Goal: Information Seeking & Learning: Learn about a topic

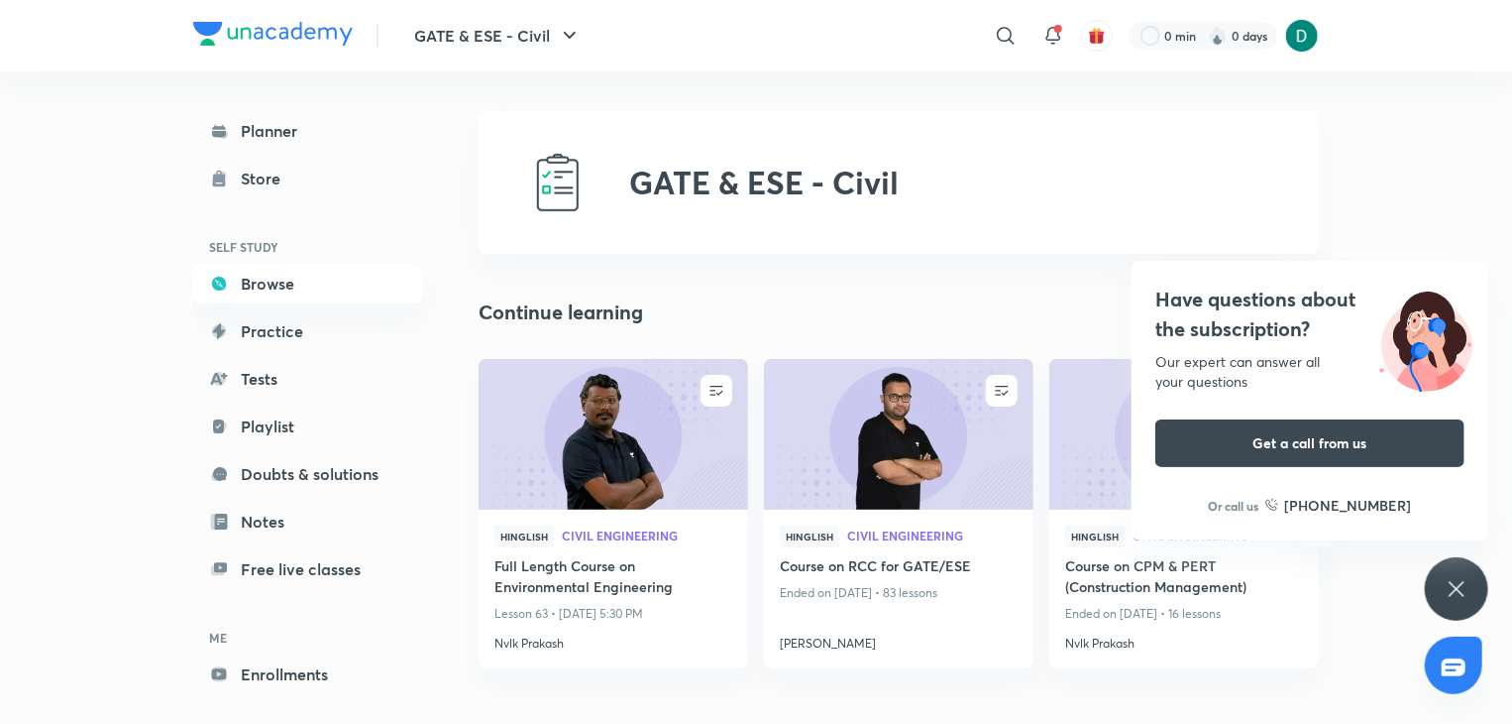
click at [1455, 584] on icon at bounding box center [1457, 589] width 24 height 24
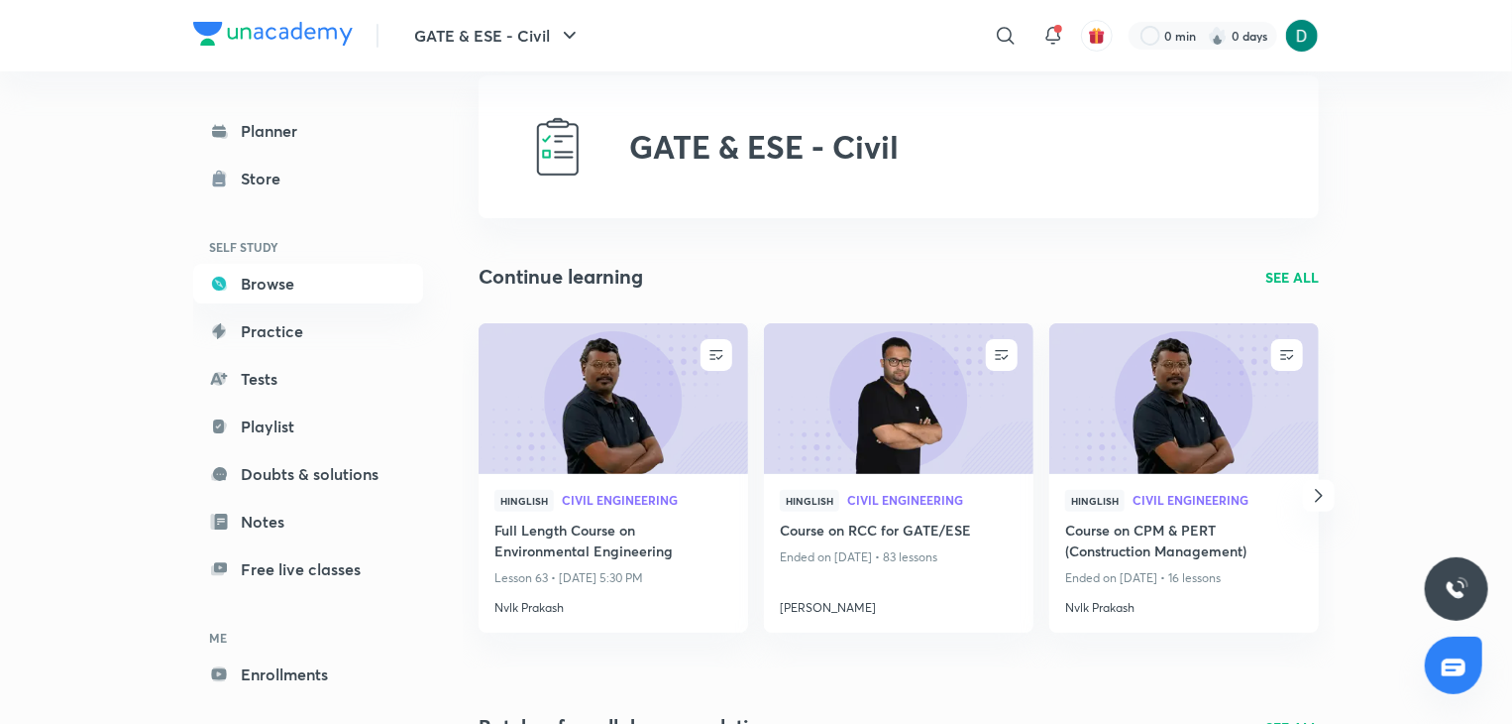
scroll to position [40, 0]
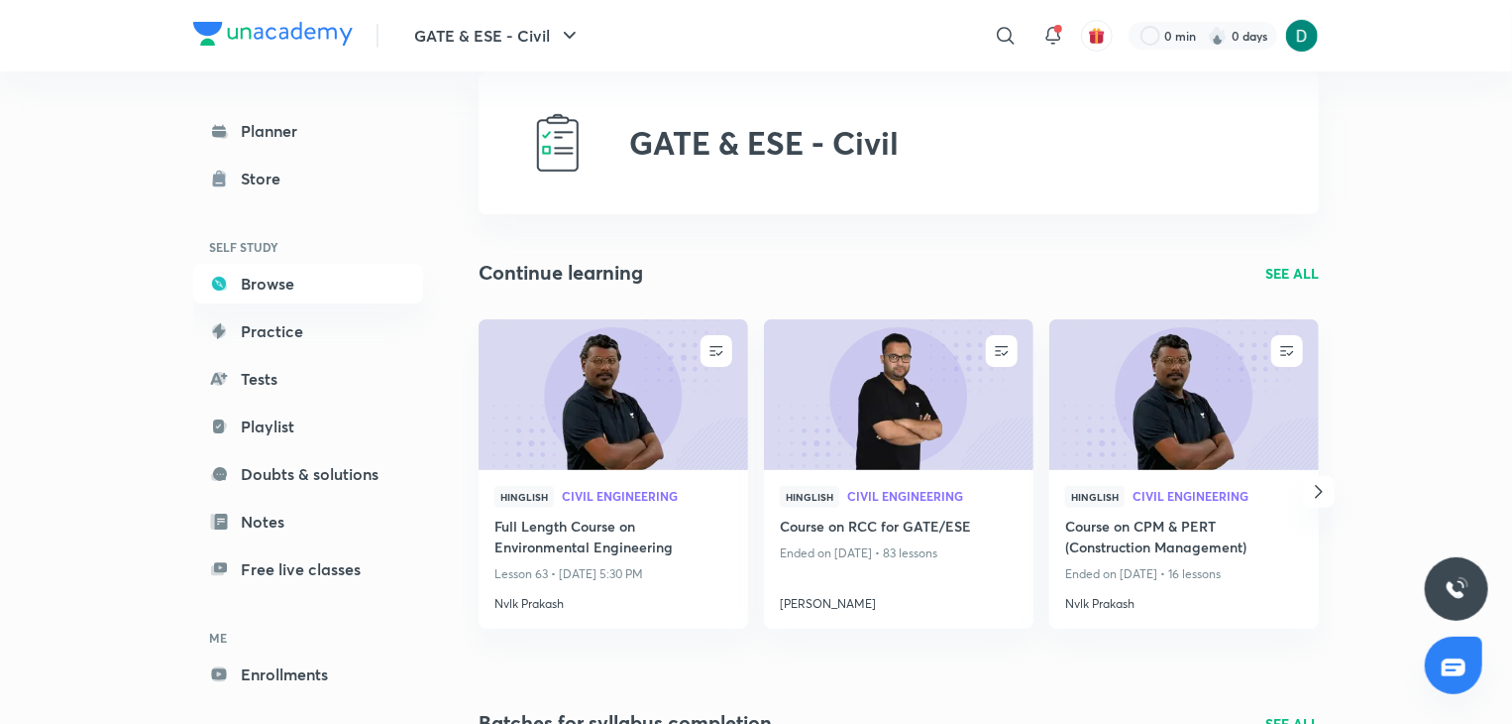
click at [1281, 269] on p "SEE ALL" at bounding box center [1293, 273] width 54 height 21
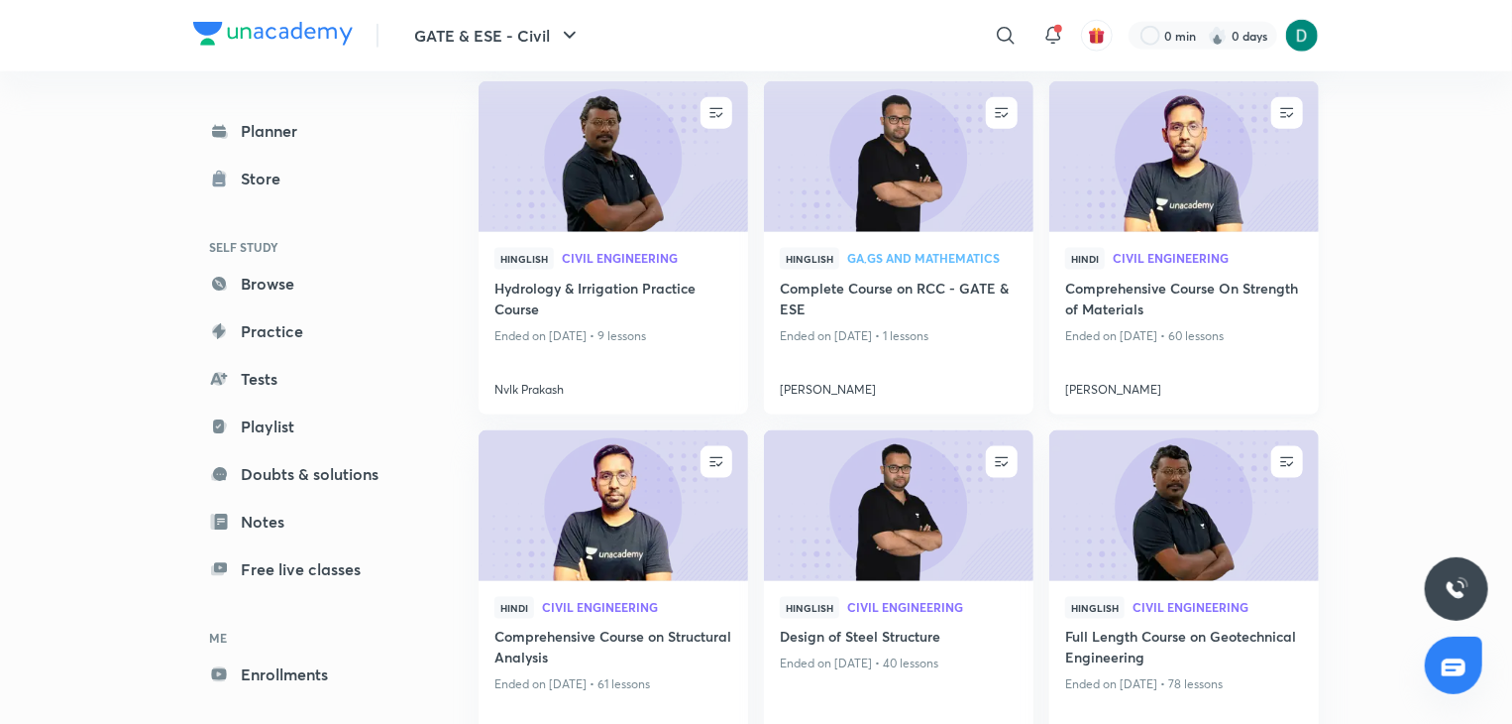
scroll to position [1308, 0]
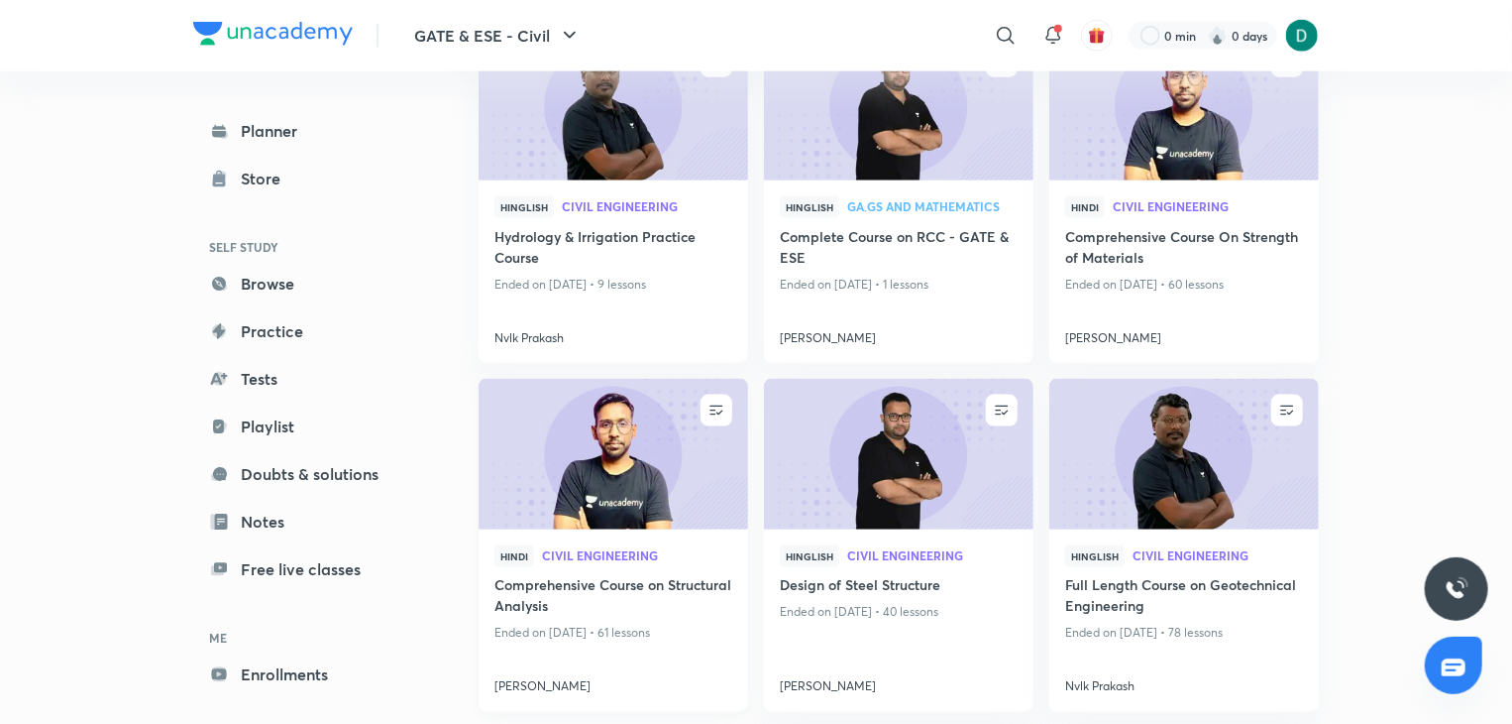
click at [634, 479] on img at bounding box center [613, 455] width 275 height 154
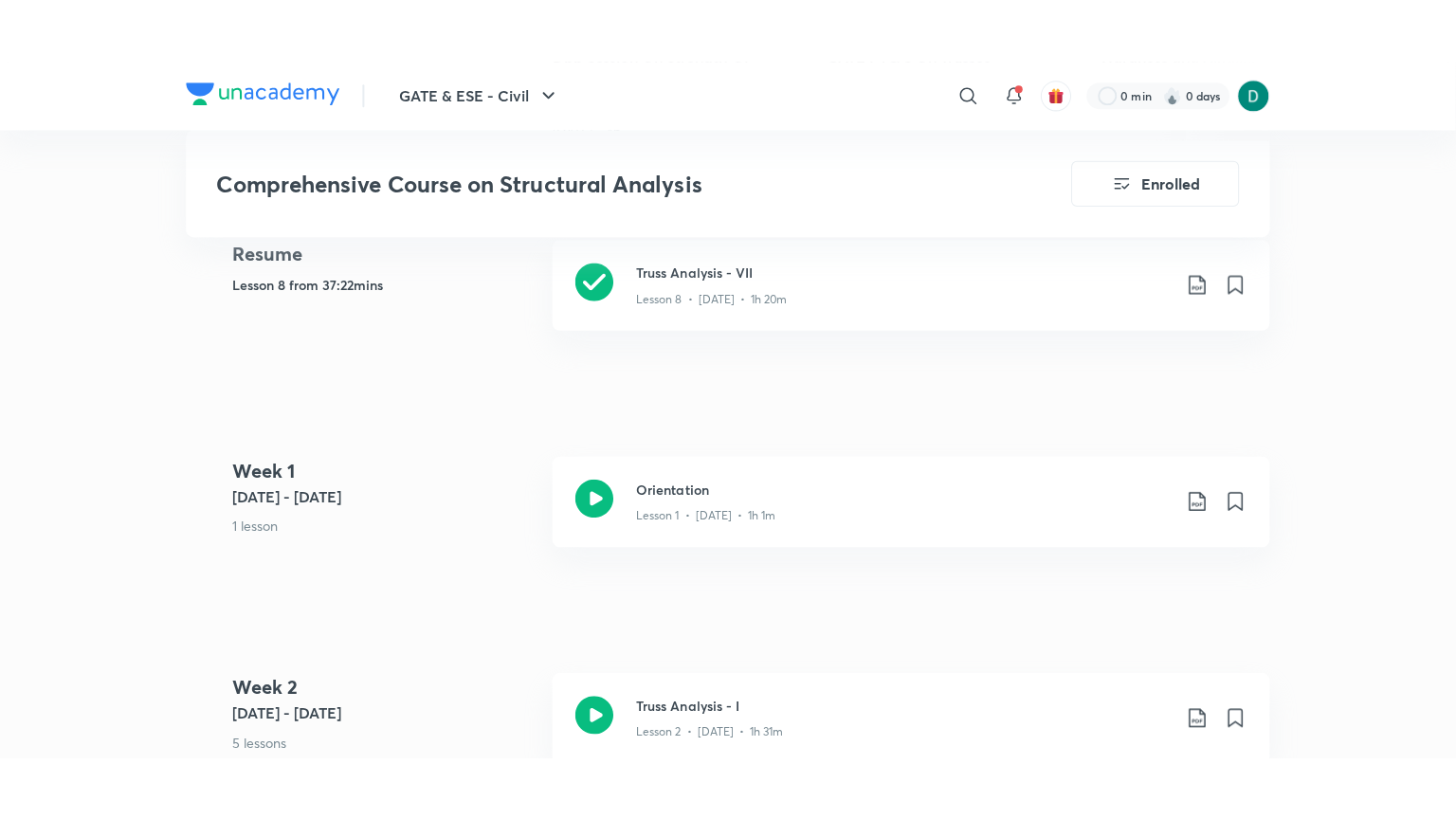
scroll to position [910, 0]
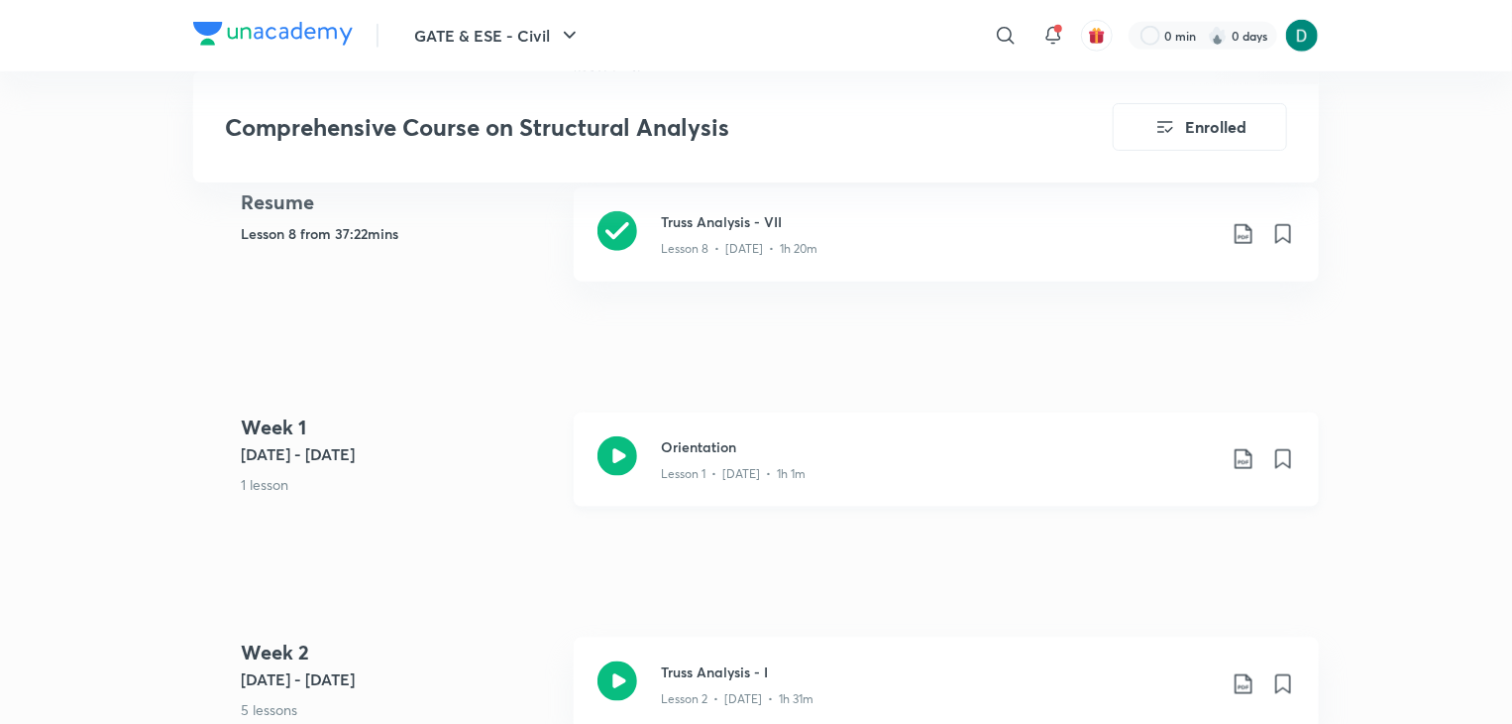
click at [857, 440] on h3 "Orientation" at bounding box center [938, 446] width 555 height 21
click at [726, 662] on h3 "Truss Analysis - I" at bounding box center [938, 671] width 555 height 21
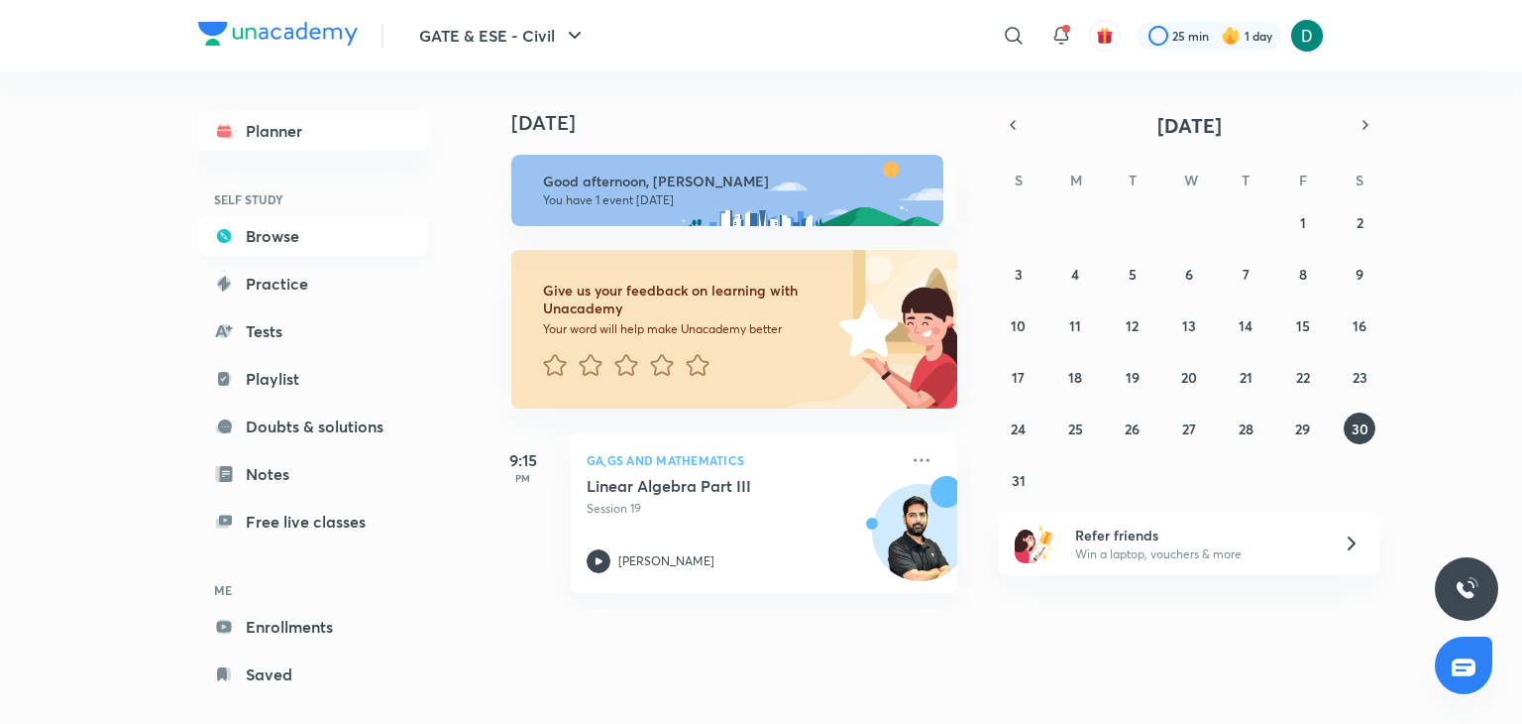
click at [287, 236] on link "Browse" at bounding box center [313, 236] width 230 height 40
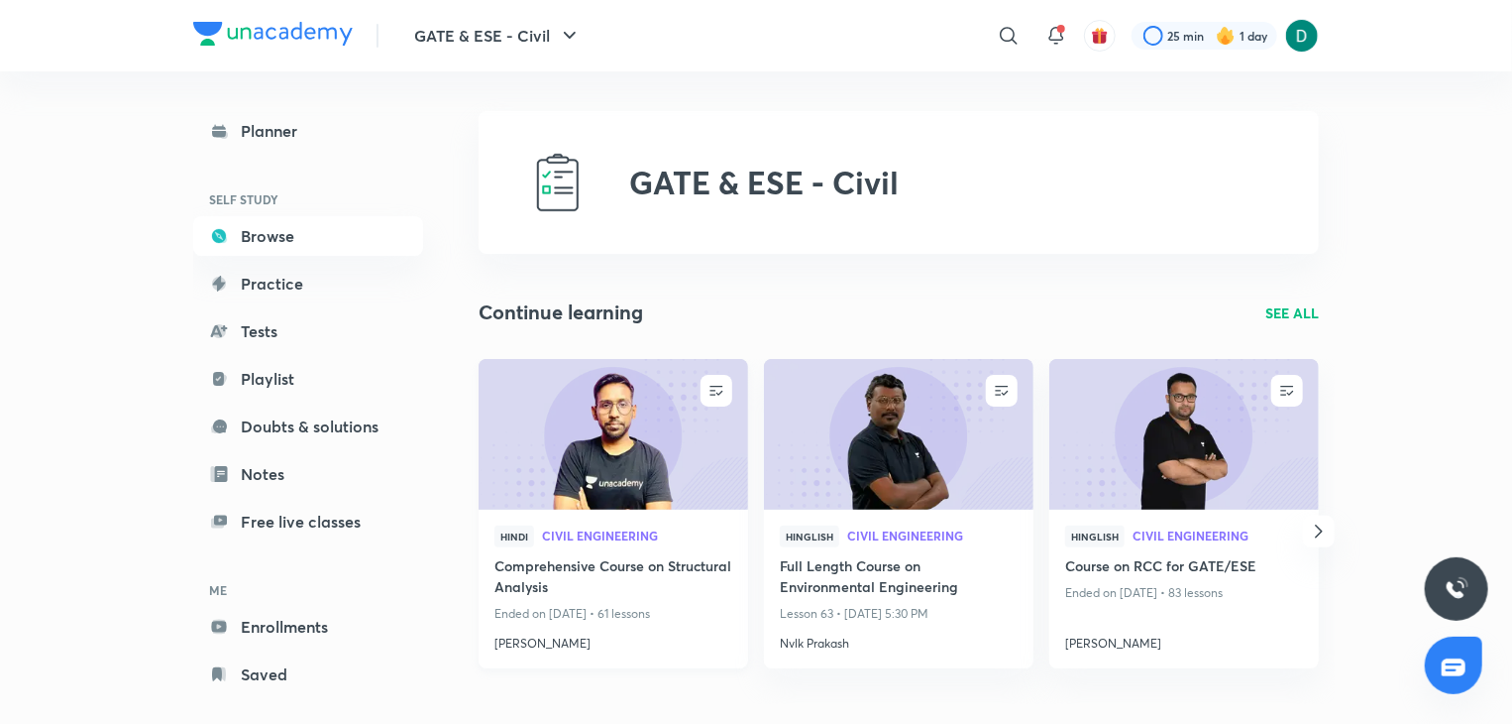
click at [640, 548] on div "Hindi Civil Engineering" at bounding box center [614, 540] width 238 height 30
click at [602, 575] on h4 "Comprehensive Course on Structural Analysis" at bounding box center [614, 578] width 238 height 46
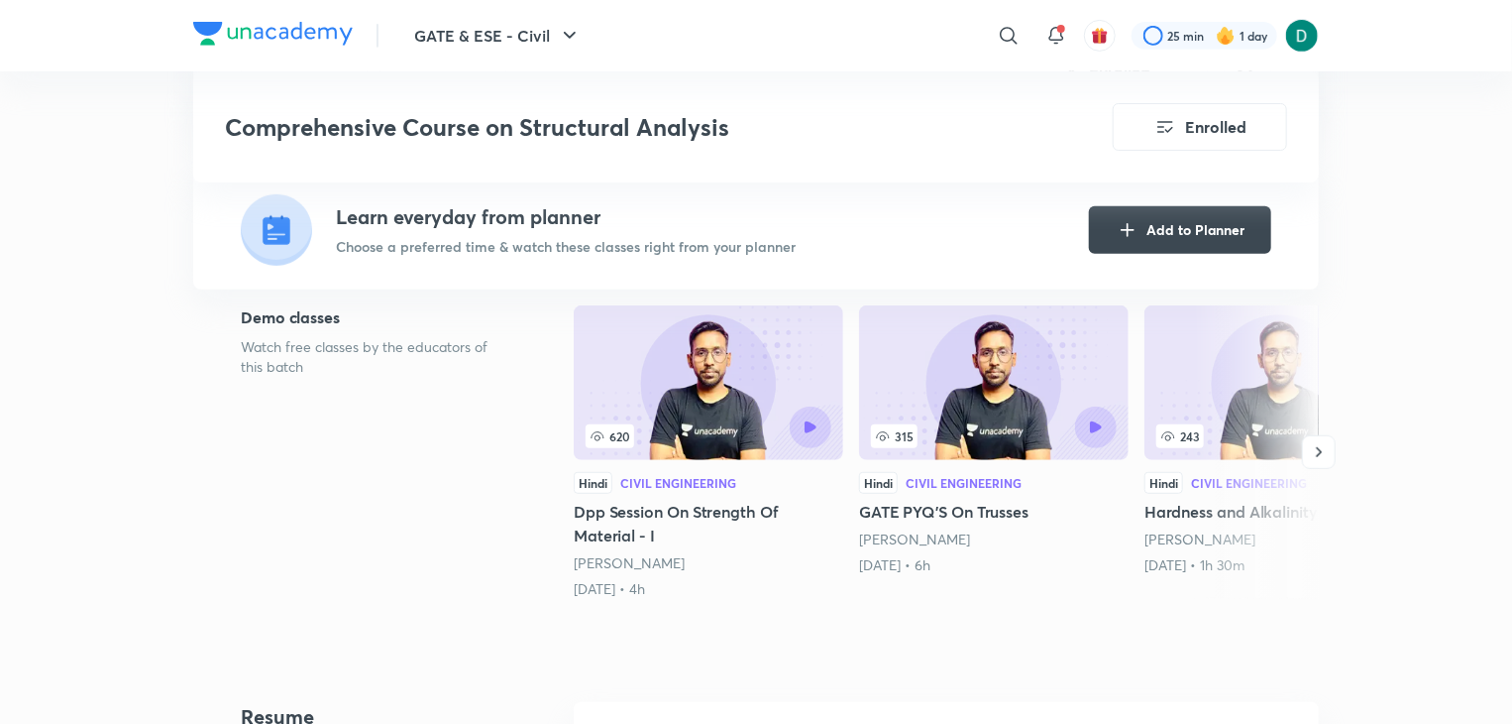
scroll to position [436, 0]
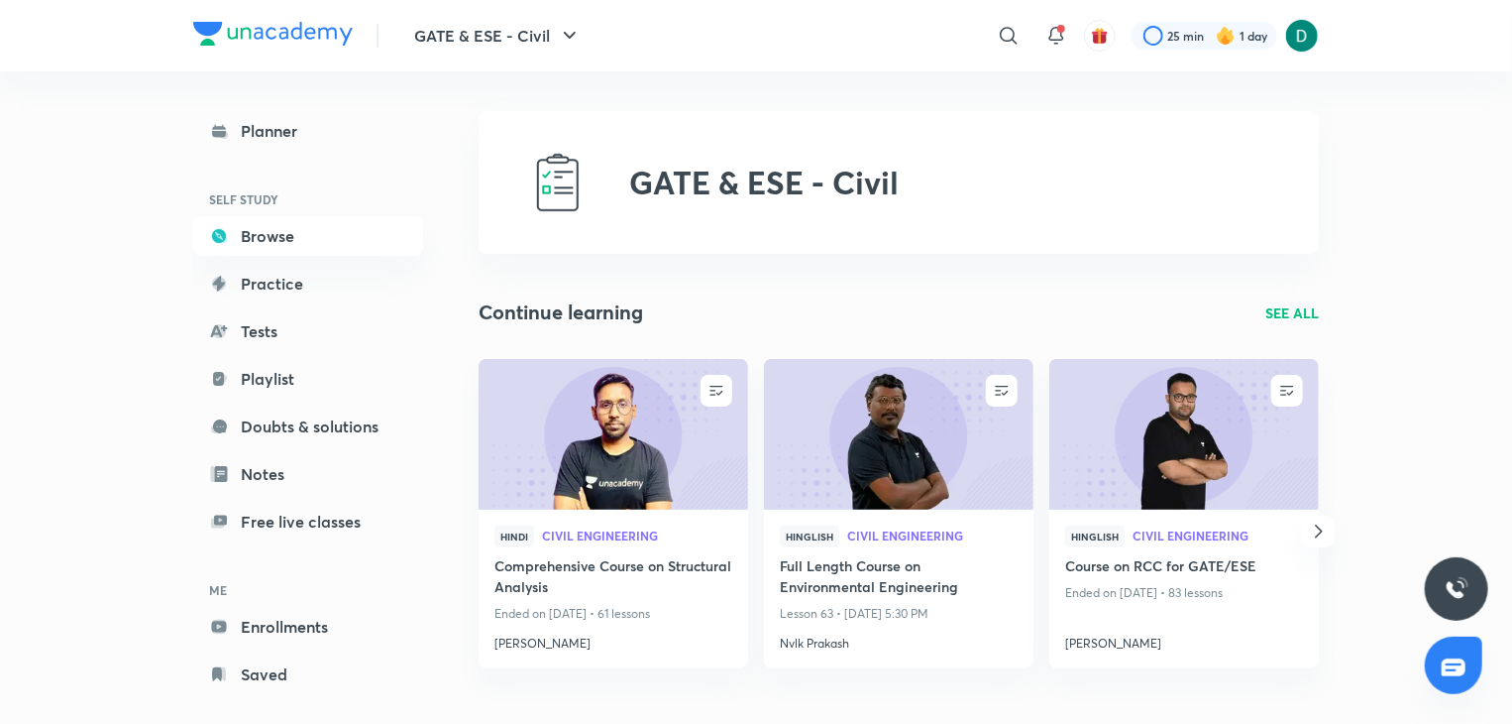
click at [1311, 318] on p "SEE ALL" at bounding box center [1293, 312] width 54 height 21
click at [1297, 309] on p "SEE ALL" at bounding box center [1293, 312] width 54 height 21
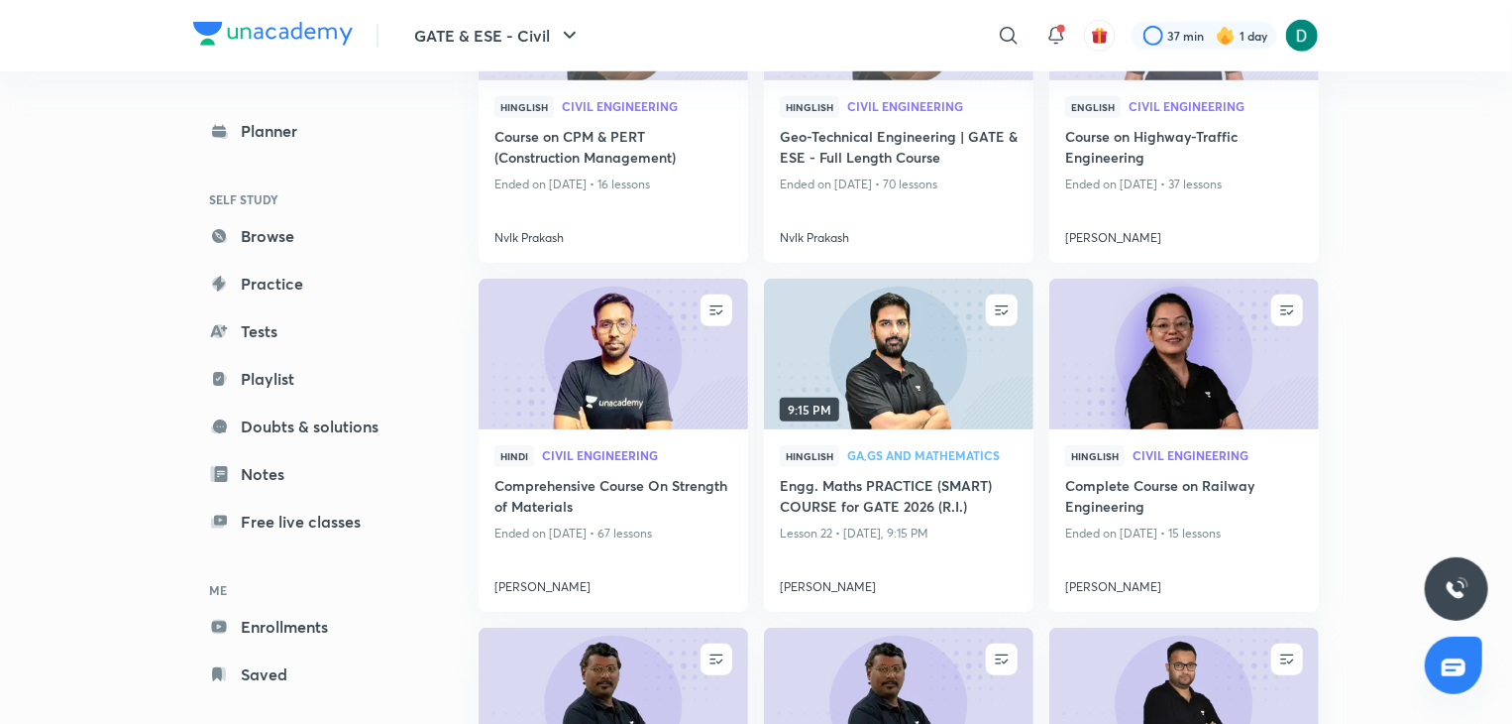
scroll to position [714, 0]
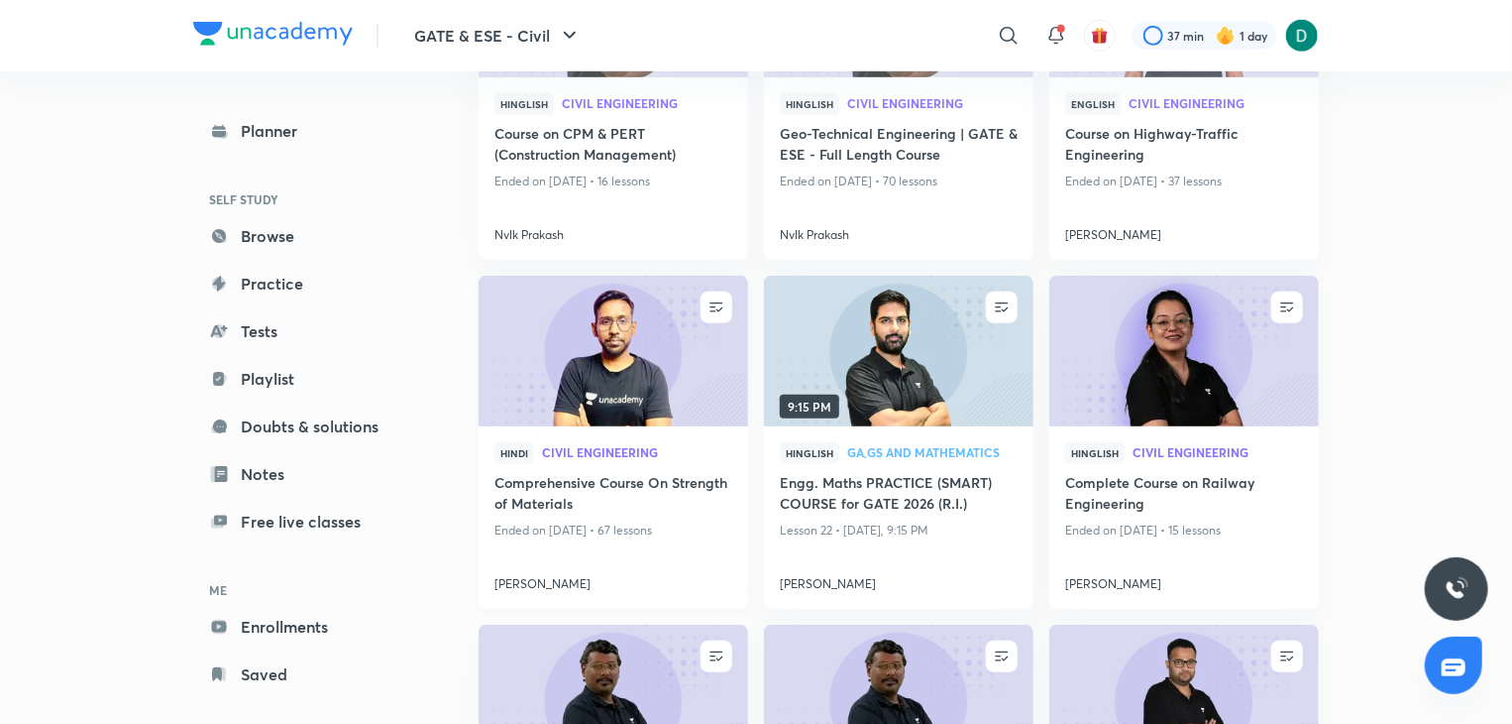
click at [665, 371] on img at bounding box center [613, 352] width 275 height 154
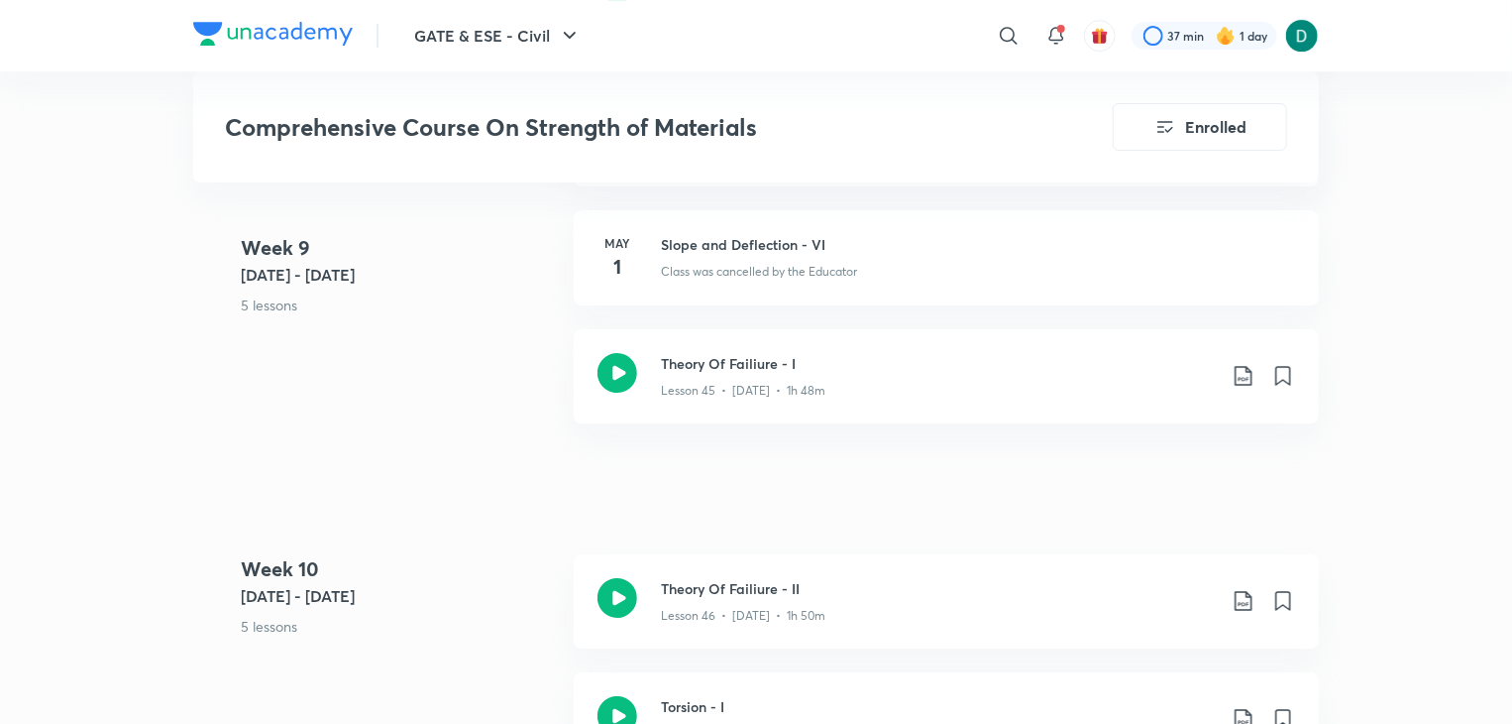
scroll to position [7334, 0]
